Goal: Check status: Check status

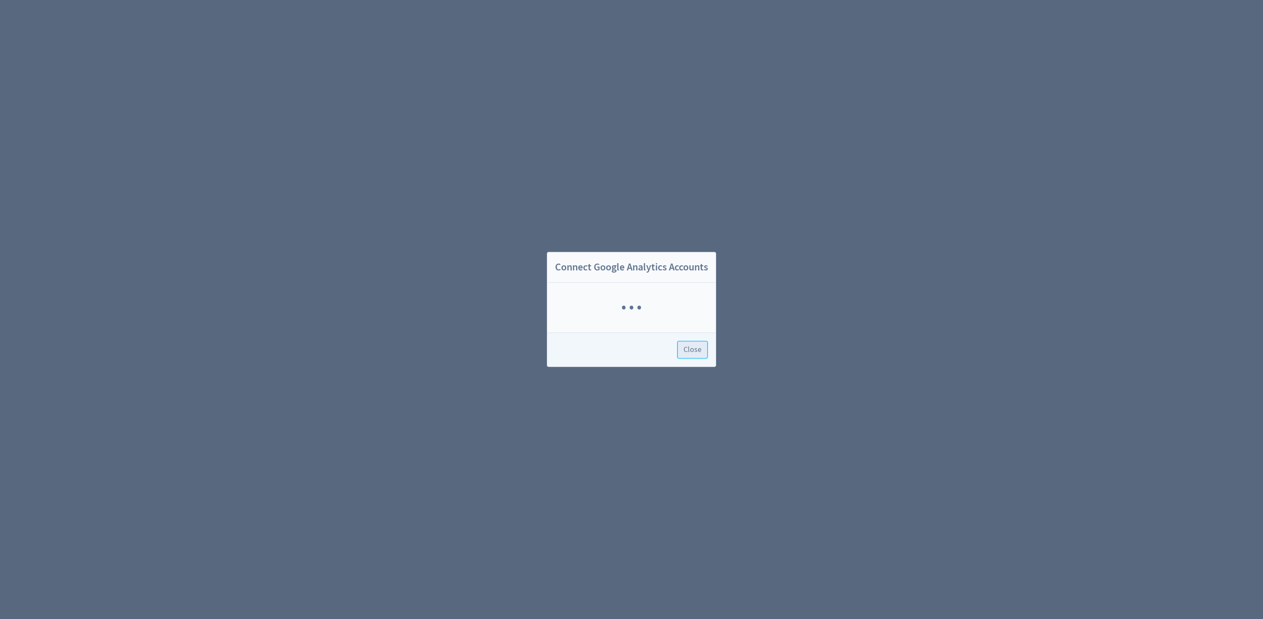
click at [696, 351] on span "Close" at bounding box center [692, 350] width 18 height 8
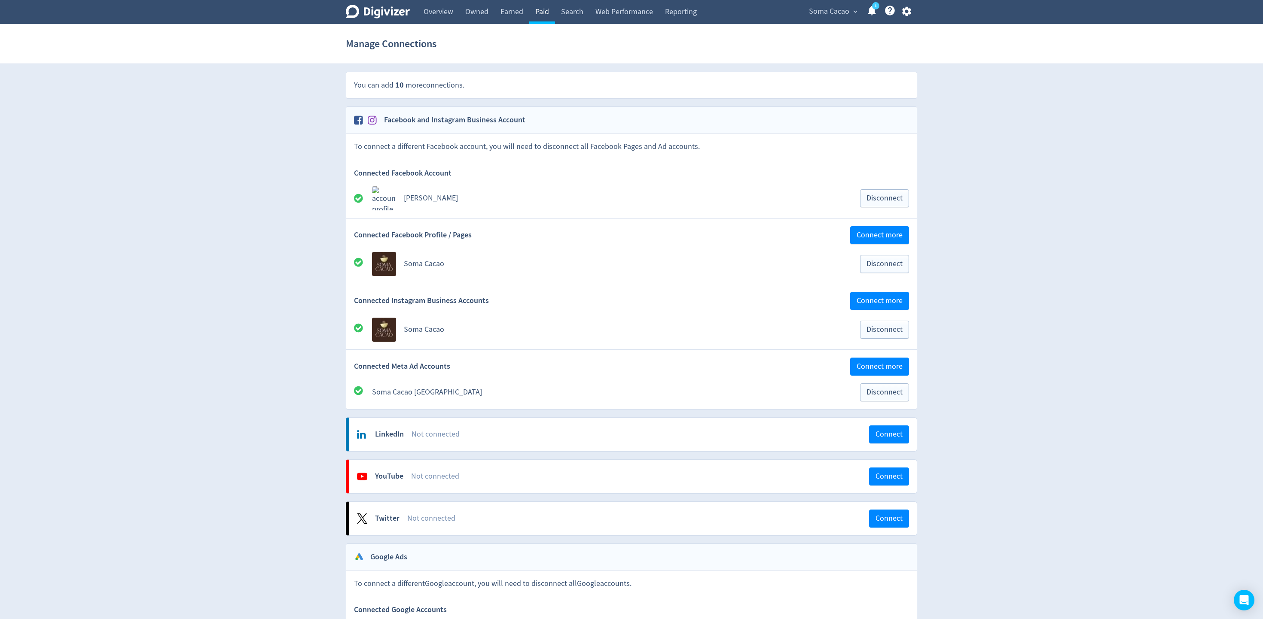
click at [537, 10] on link "Paid" at bounding box center [542, 12] width 26 height 24
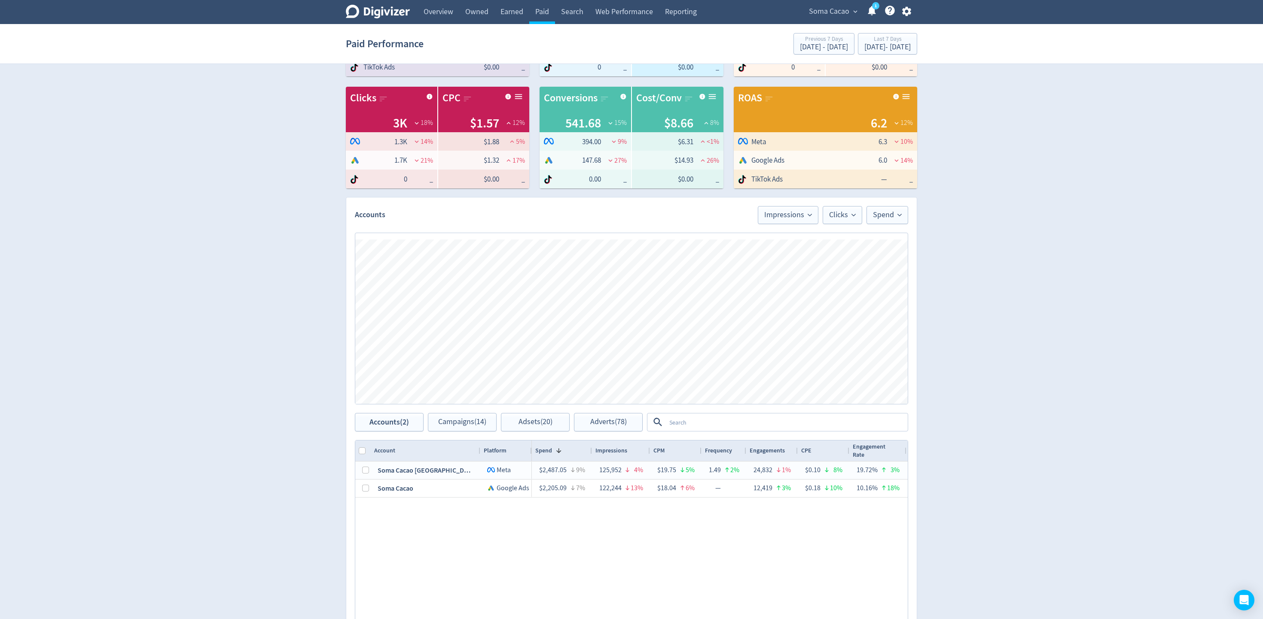
scroll to position [114, 0]
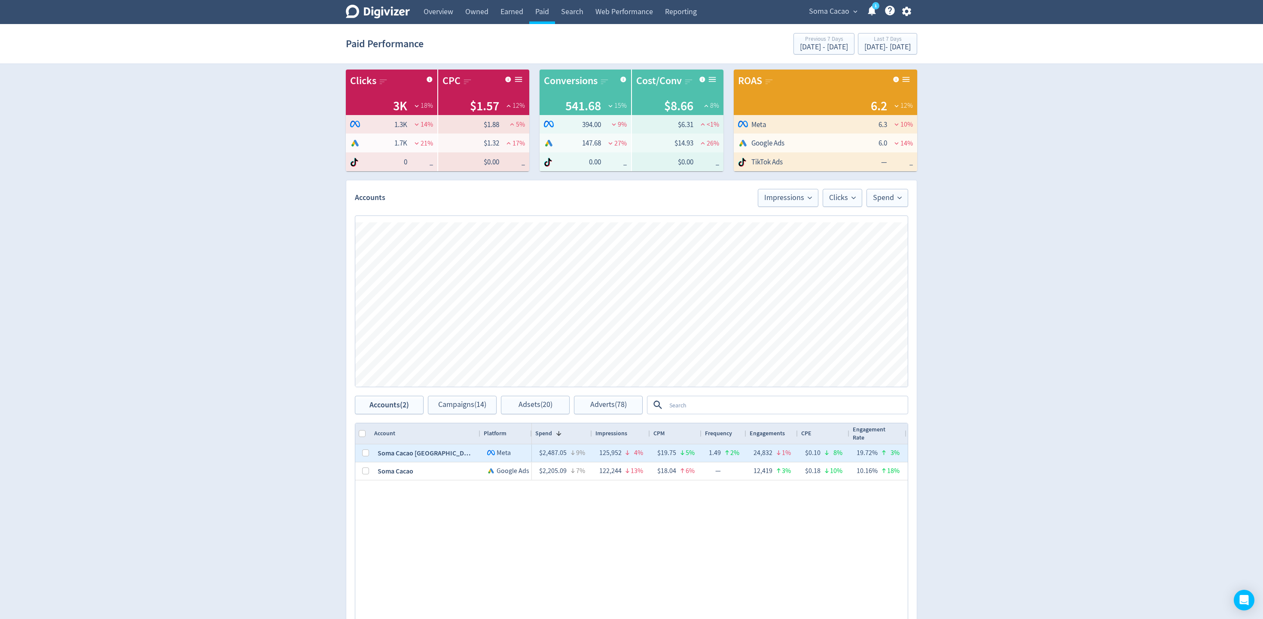
click at [401, 451] on div "Soma Cacao [GEOGRAPHIC_DATA]" at bounding box center [426, 454] width 110 height 18
click at [365, 451] on input "Press Space to toggle row selection (unchecked)" at bounding box center [365, 453] width 7 height 7
checkbox input "true"
checkbox input "false"
click at [596, 404] on span "Adverts (67)" at bounding box center [608, 405] width 37 height 8
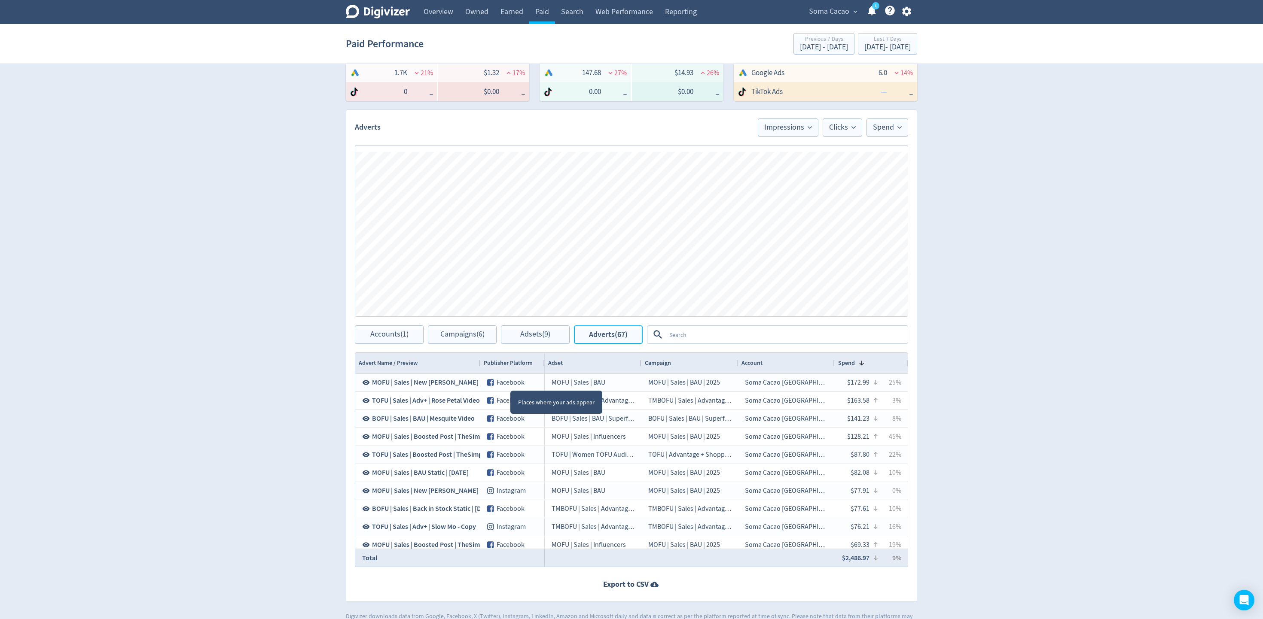
scroll to position [205, 0]
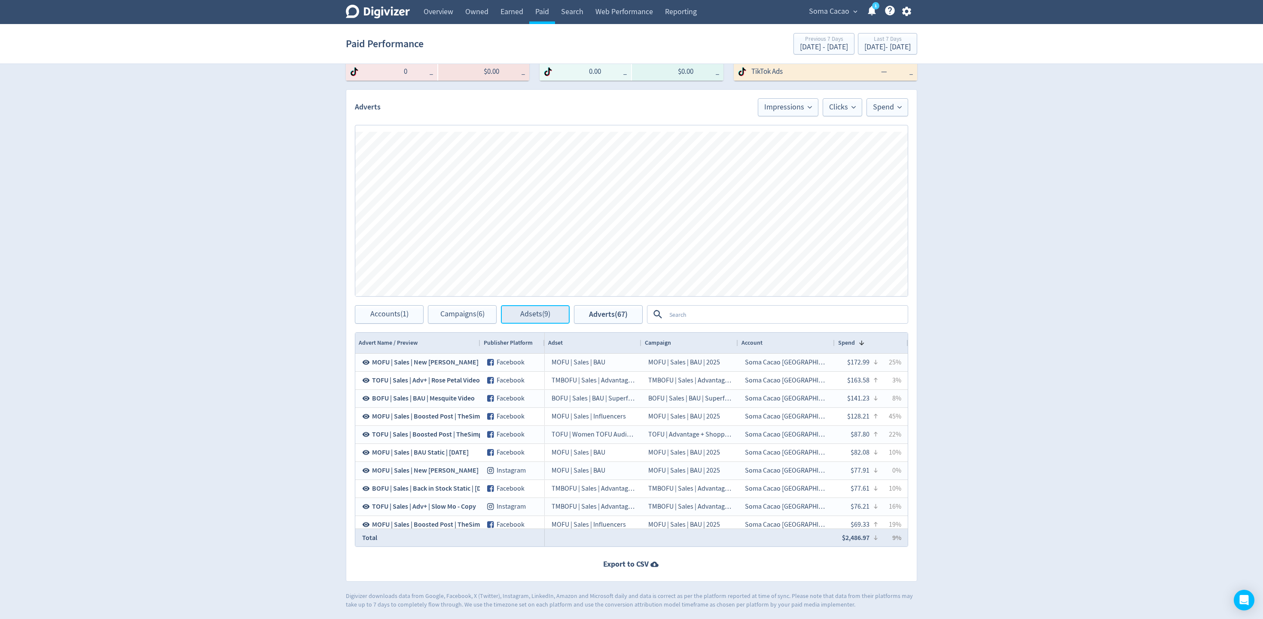
click at [520, 311] on span "Adsets (9)" at bounding box center [535, 315] width 30 height 8
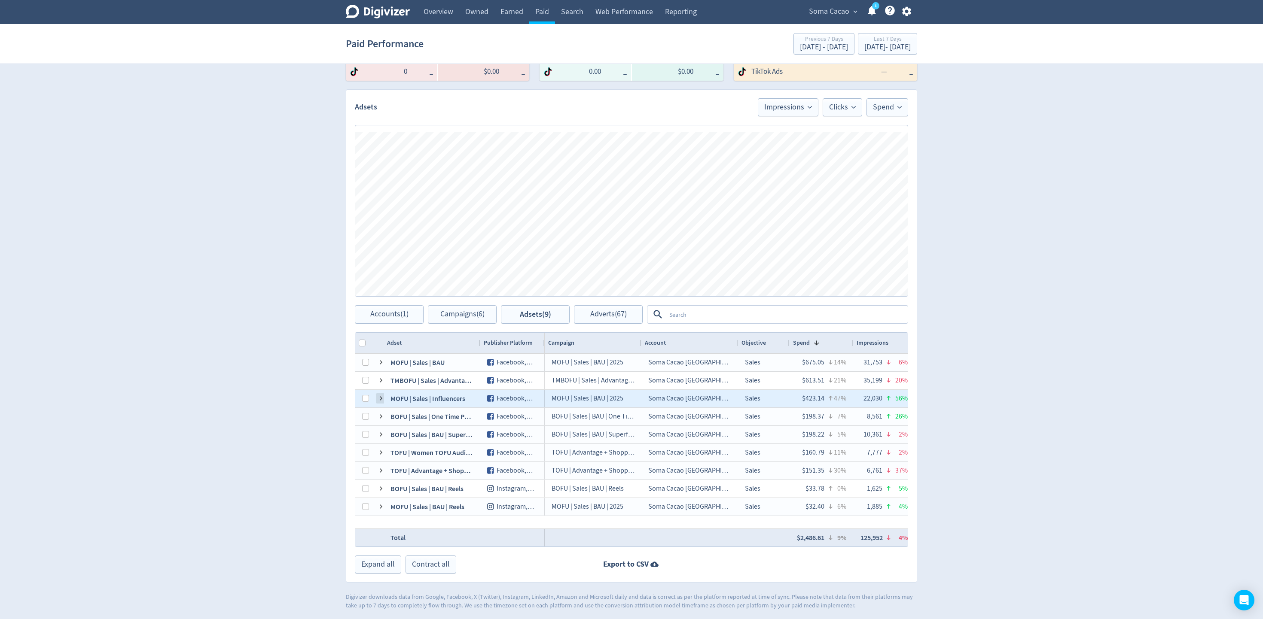
click at [380, 396] on span at bounding box center [381, 398] width 7 height 7
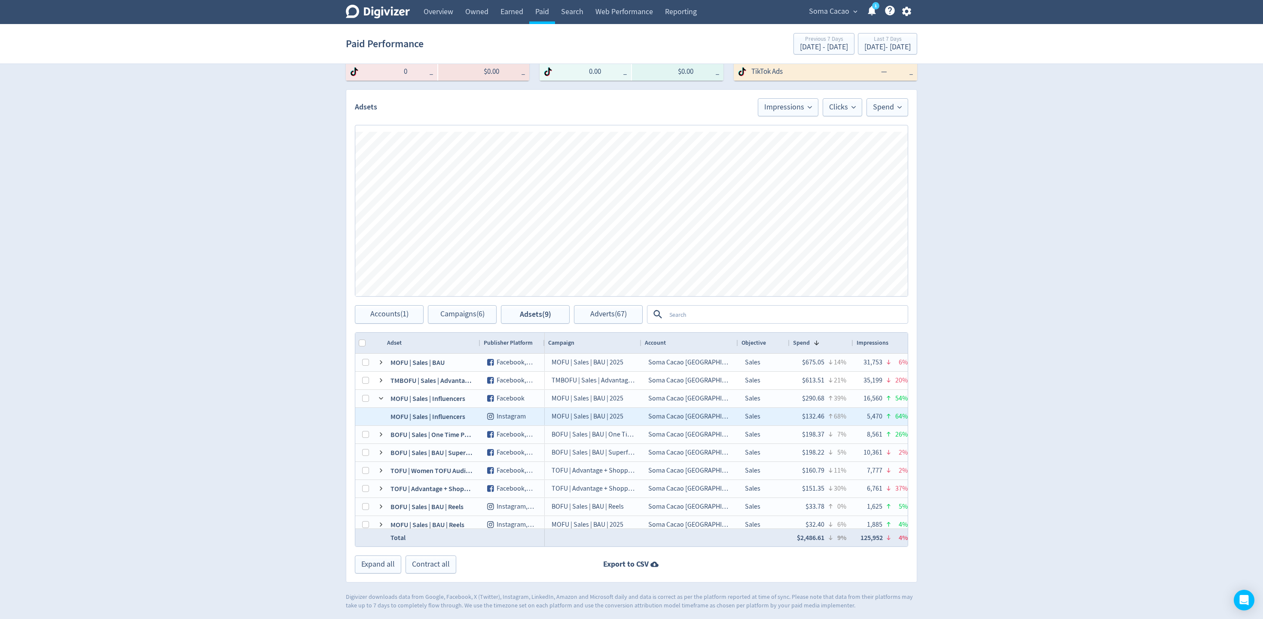
click at [420, 413] on div "MOFU | Sales | Influencers" at bounding box center [432, 417] width 97 height 18
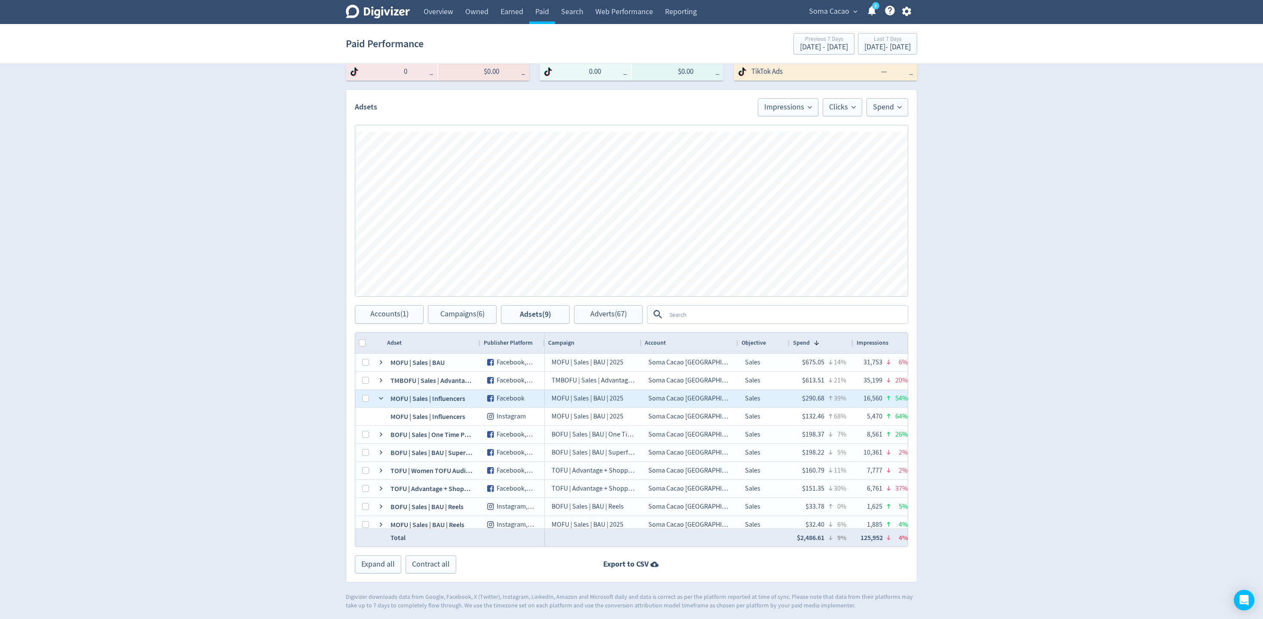
click at [424, 399] on div "MOFU | Sales | Influencers" at bounding box center [432, 399] width 97 height 18
click at [366, 399] on input "Press Space to toggle row selection (unchecked)" at bounding box center [365, 398] width 7 height 7
checkbox input "true"
checkbox input "false"
checkbox input "true"
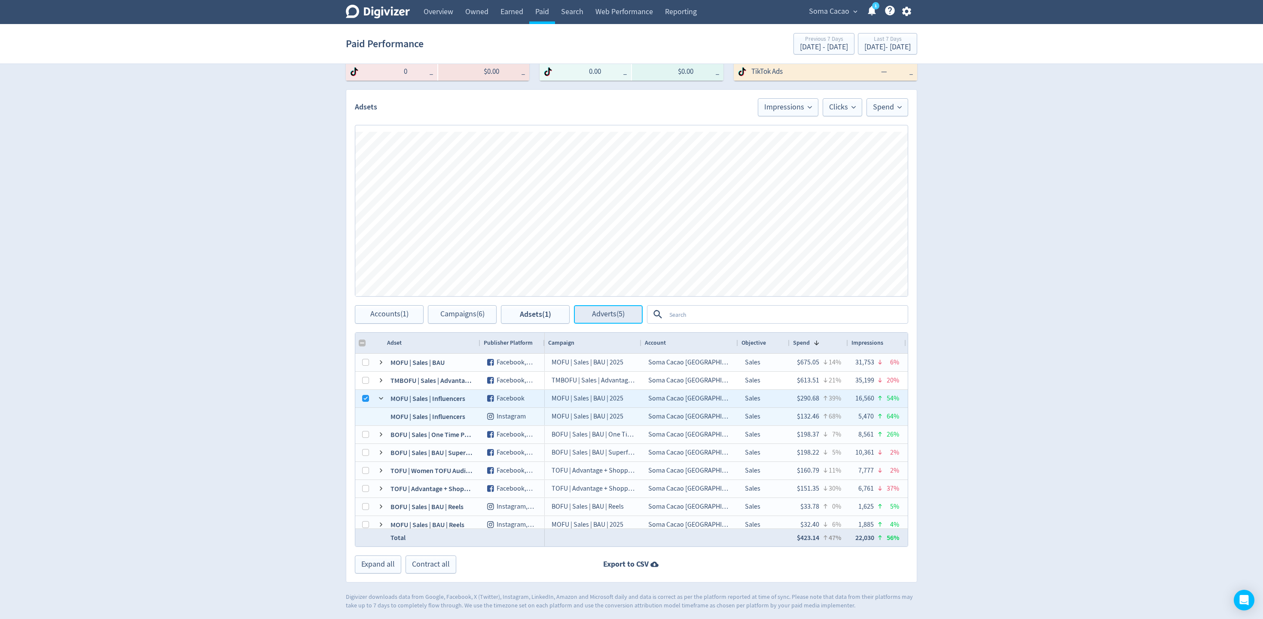
click at [615, 317] on span "Adverts (5)" at bounding box center [608, 315] width 33 height 8
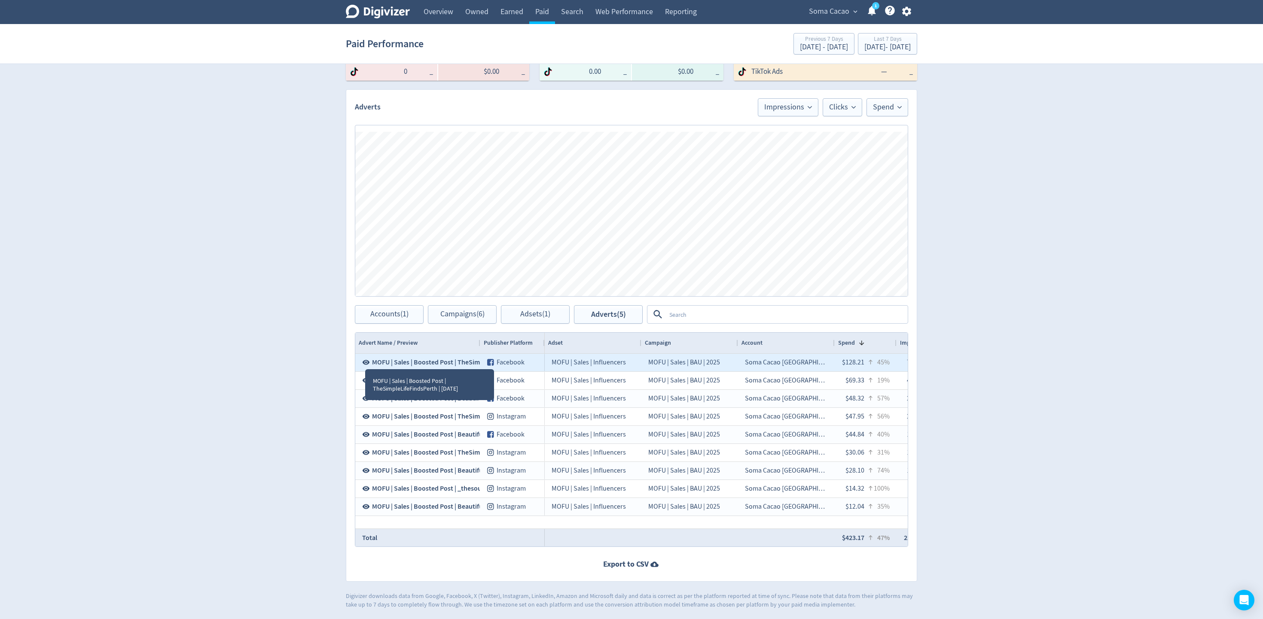
click at [365, 361] on icon at bounding box center [366, 363] width 8 height 8
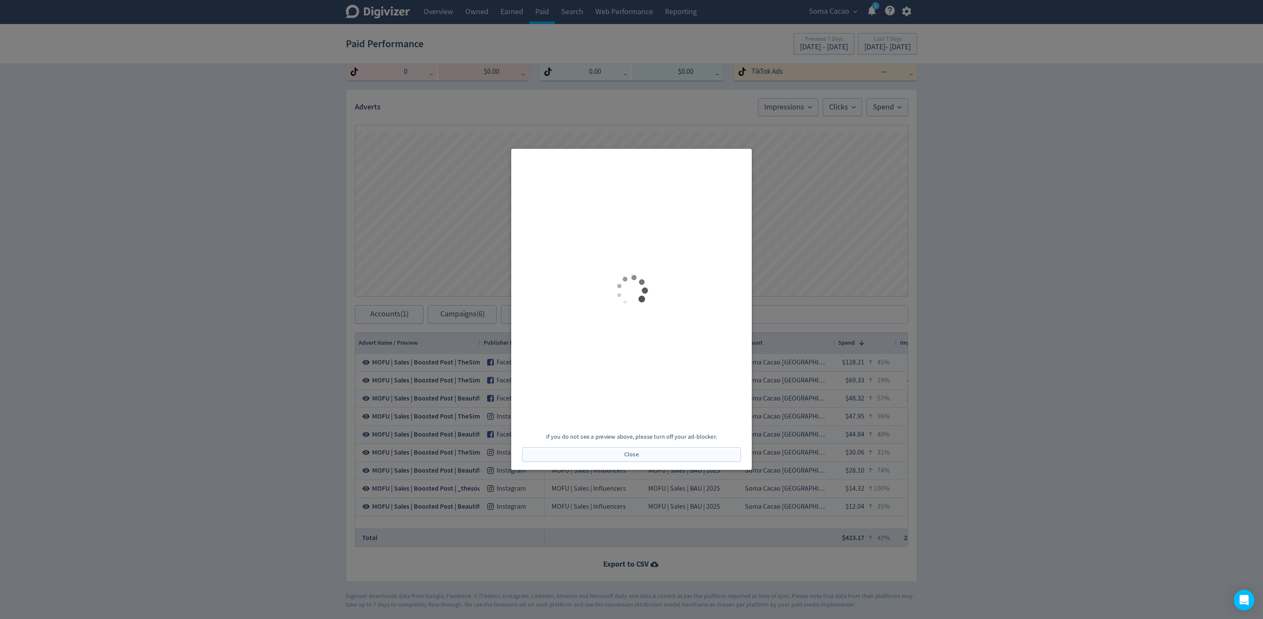
scroll to position [3, 0]
click at [426, 248] on div at bounding box center [631, 309] width 1263 height 619
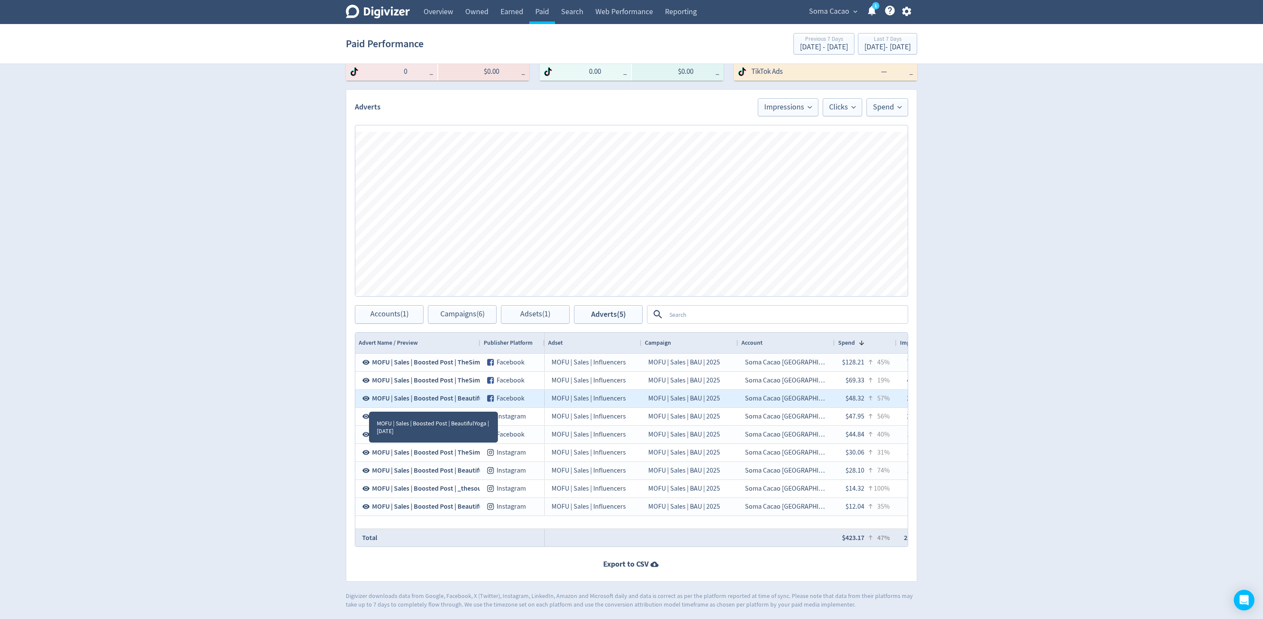
click at [365, 399] on icon at bounding box center [366, 399] width 8 height 8
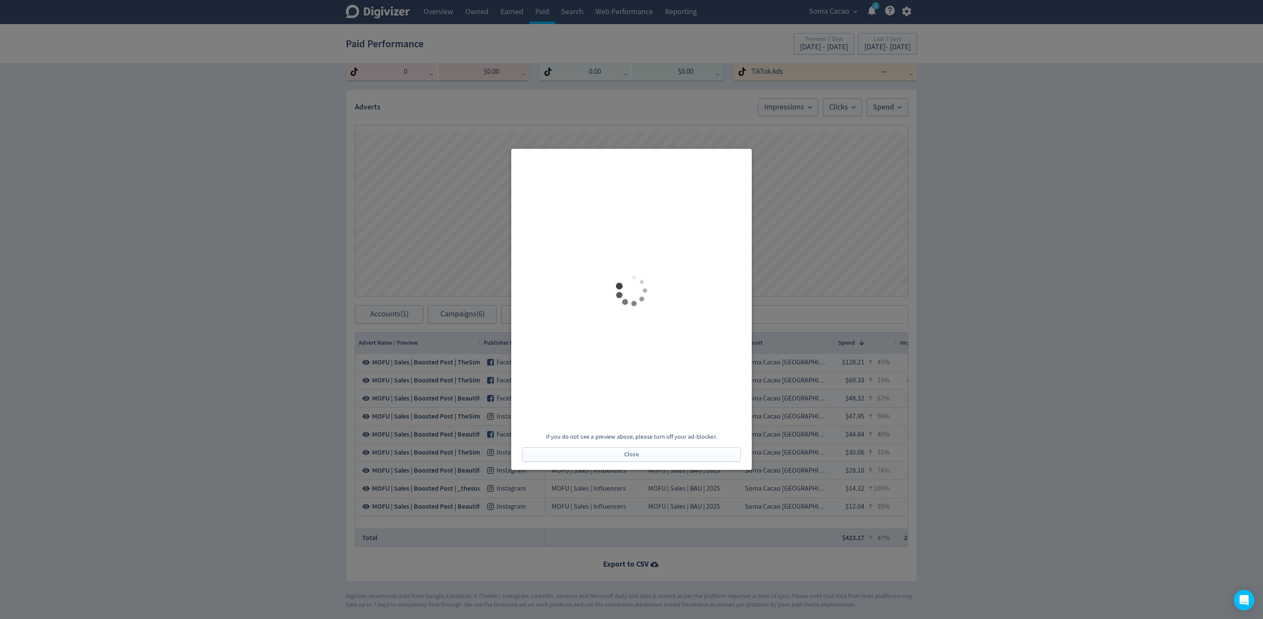
scroll to position [0, 0]
click at [804, 221] on div at bounding box center [631, 309] width 1263 height 619
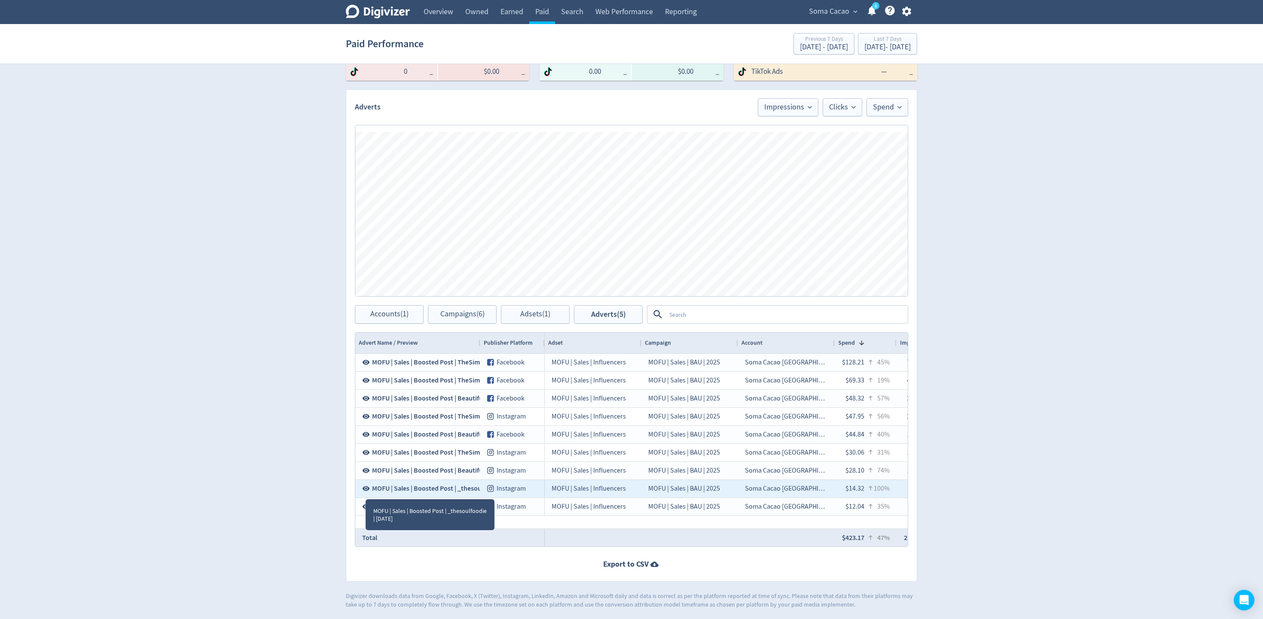
click at [365, 491] on icon at bounding box center [366, 489] width 8 height 8
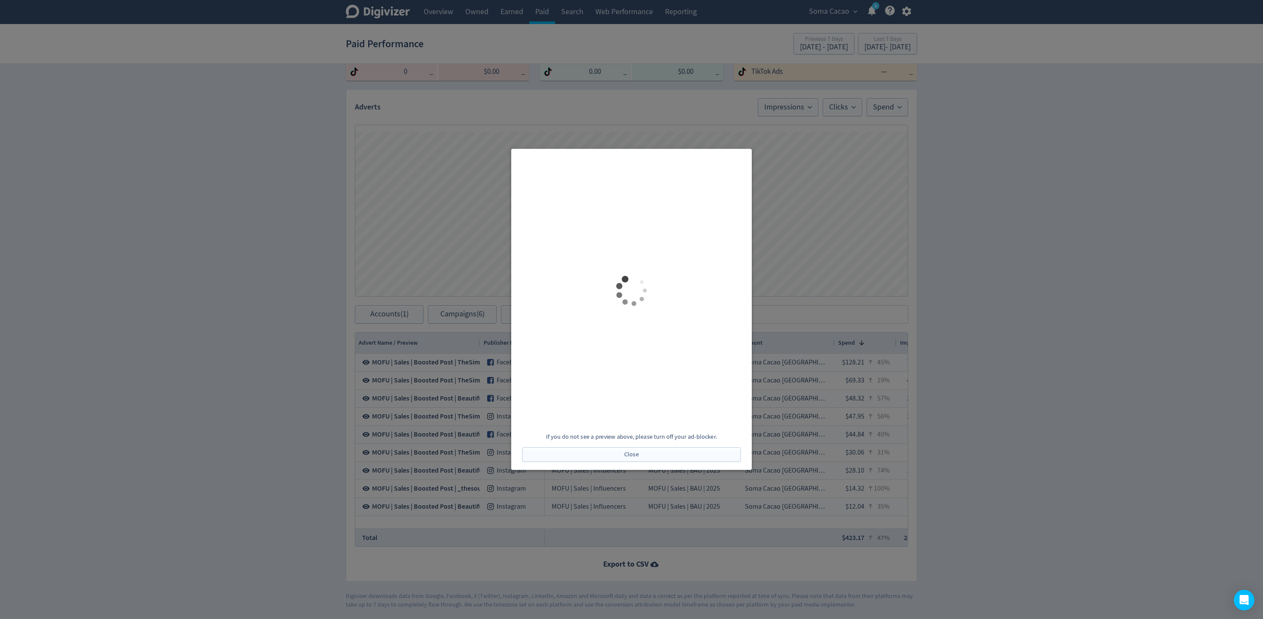
click at [844, 262] on div at bounding box center [631, 309] width 1263 height 619
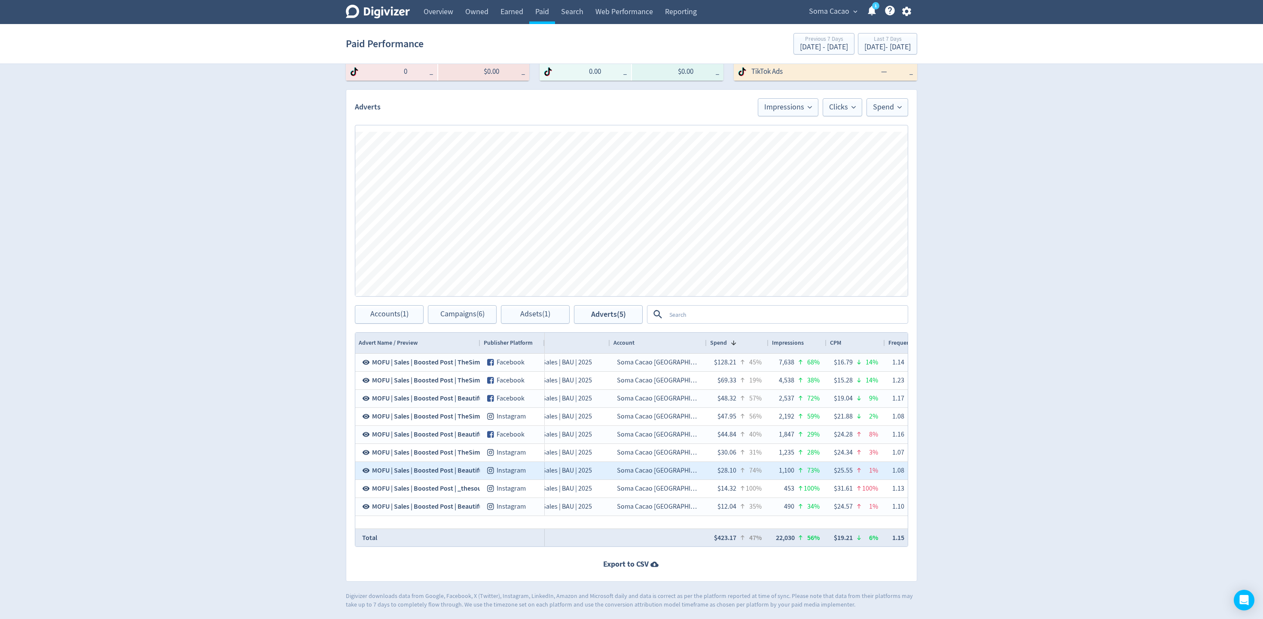
scroll to position [0, 133]
